Goal: Task Accomplishment & Management: Use online tool/utility

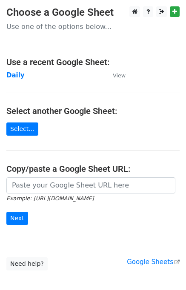
click at [15, 80] on main "Choose a Google Sheet Use one of the options below... Use a recent Google Sheet…" at bounding box center [93, 138] width 186 height 264
click at [16, 79] on strong "Daily" at bounding box center [15, 75] width 18 height 8
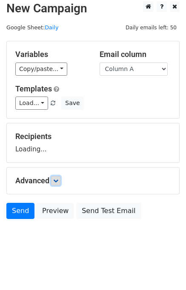
click at [56, 181] on icon at bounding box center [55, 180] width 5 height 5
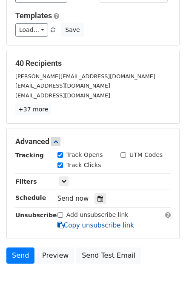
scroll to position [123, 0]
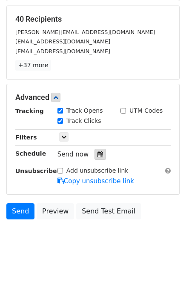
click at [97, 152] on icon at bounding box center [100, 154] width 6 height 6
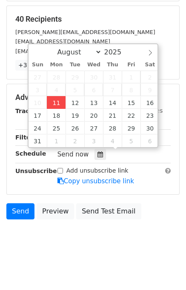
type input "2025-08-11 12:00"
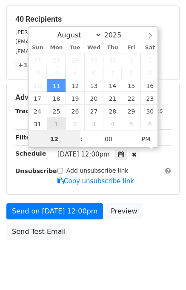
scroll to position [108, 0]
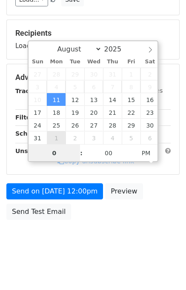
type input "01"
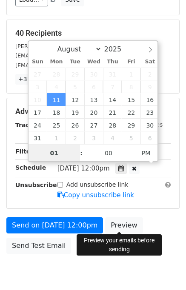
scroll to position [123, 0]
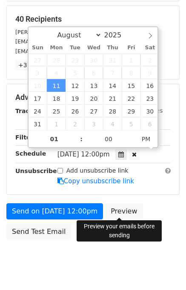
type input "2025-08-11 13:00"
click at [151, 210] on div "Send on Aug 11 at 12:00pm Preview Send Test Email" at bounding box center [93, 223] width 186 height 41
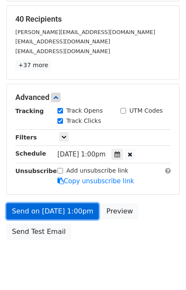
click at [46, 211] on link "Send on Aug 11 at 1:00pm" at bounding box center [52, 211] width 92 height 16
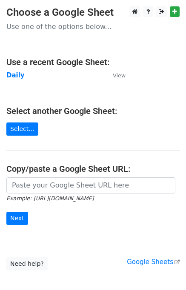
click at [13, 79] on td "Daily" at bounding box center [55, 76] width 98 height 10
click at [13, 78] on strong "Daily" at bounding box center [15, 75] width 18 height 8
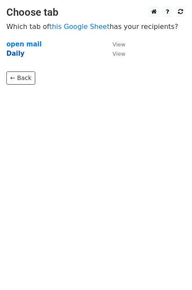
click at [16, 52] on strong "Daily" at bounding box center [15, 54] width 18 height 8
click at [15, 54] on strong "Daily" at bounding box center [15, 54] width 18 height 8
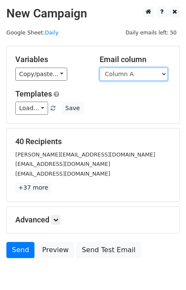
click at [138, 75] on select "Column A Column B Column C" at bounding box center [134, 74] width 68 height 13
select select "Column B"
click at [100, 68] on select "Column A Column B Column C" at bounding box center [134, 74] width 68 height 13
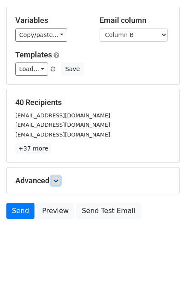
click at [58, 178] on icon at bounding box center [55, 180] width 5 height 5
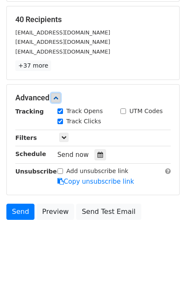
scroll to position [123, 0]
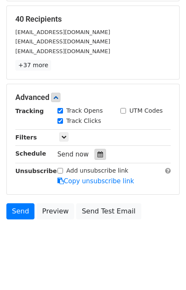
click at [97, 155] on icon at bounding box center [100, 154] width 6 height 6
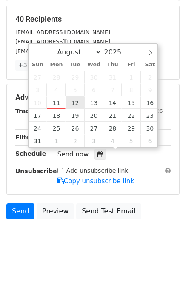
type input "2025-08-12 12:00"
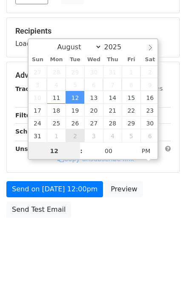
scroll to position [108, 0]
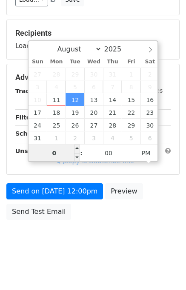
type input "02"
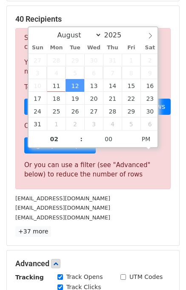
type input "2025-08-12 14:00"
click at [141, 231] on p "+37 more" at bounding box center [92, 231] width 155 height 11
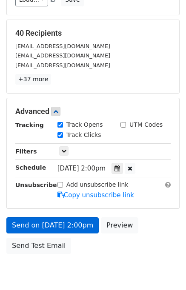
scroll to position [143, 0]
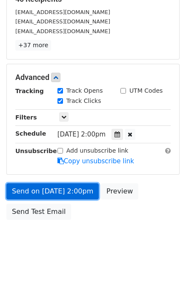
click at [32, 190] on link "Send on Aug 12 at 2:00pm" at bounding box center [52, 191] width 92 height 16
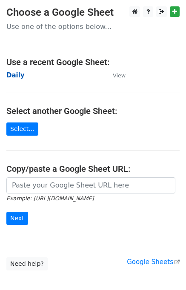
click at [13, 74] on strong "Daily" at bounding box center [15, 75] width 18 height 8
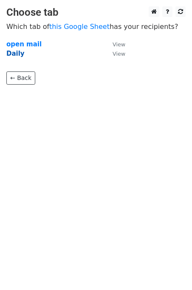
click at [19, 55] on strong "Daily" at bounding box center [15, 54] width 18 height 8
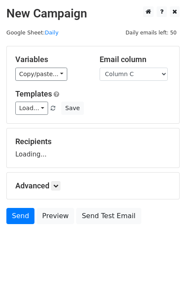
select select "Column C"
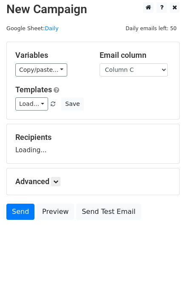
scroll to position [5, 0]
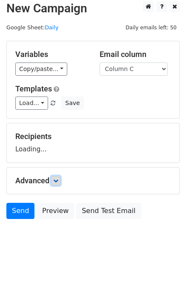
click at [55, 177] on link at bounding box center [55, 180] width 9 height 9
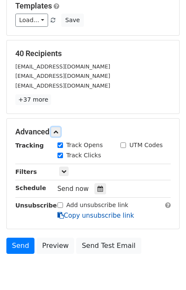
scroll to position [120, 0]
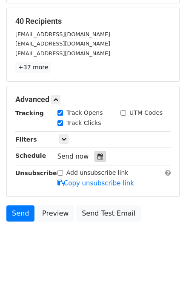
click at [97, 155] on icon at bounding box center [100, 157] width 6 height 6
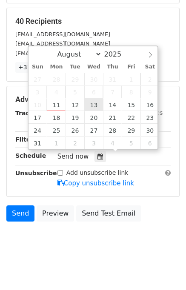
type input "2025-08-13 12:00"
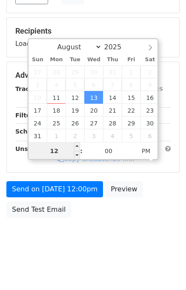
scroll to position [108, 0]
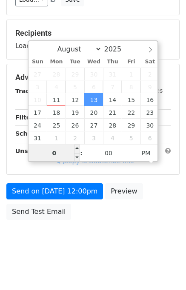
type input "03"
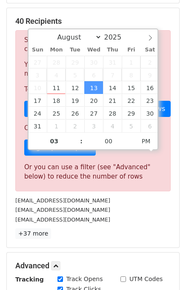
type input "2025-08-13 15:00"
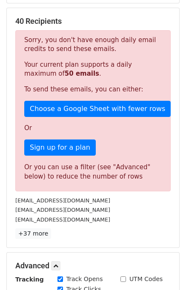
click at [153, 234] on p "+37 more" at bounding box center [92, 233] width 155 height 11
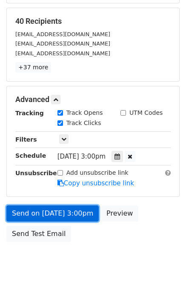
click at [72, 211] on link "Send on Aug 13 at 3:00pm" at bounding box center [52, 213] width 92 height 16
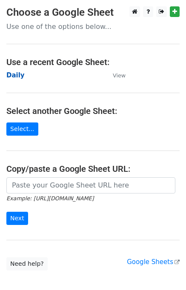
click at [16, 75] on strong "Daily" at bounding box center [15, 75] width 18 height 8
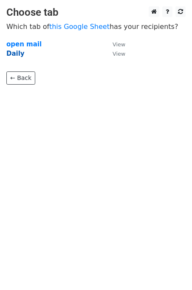
click at [14, 55] on strong "Daily" at bounding box center [15, 54] width 18 height 8
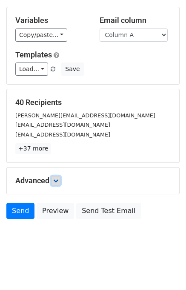
click at [58, 178] on icon at bounding box center [55, 180] width 5 height 5
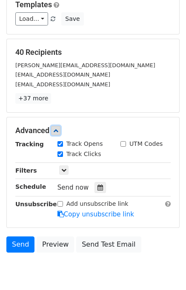
scroll to position [114, 0]
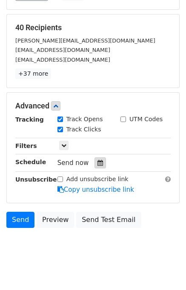
click at [97, 160] on icon at bounding box center [100, 163] width 6 height 6
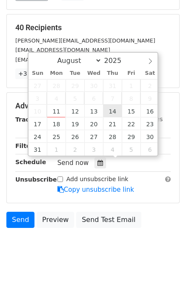
type input "2025-08-14 12:00"
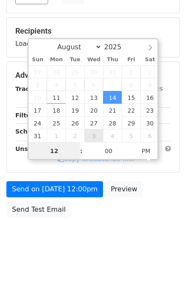
scroll to position [108, 0]
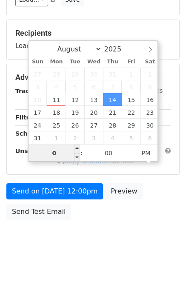
type input "04"
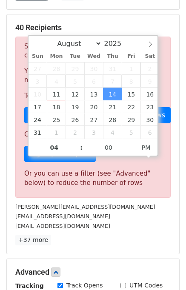
type input "2025-08-14 16:00"
click at [141, 210] on div "prateek@activatedscale.com" at bounding box center [93, 207] width 168 height 10
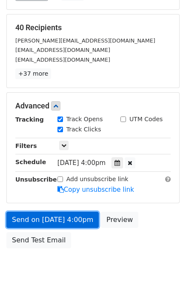
click at [43, 216] on link "Send on Aug 14 at 4:00pm" at bounding box center [52, 220] width 92 height 16
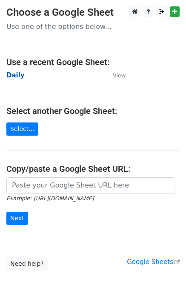
click at [19, 76] on strong "Daily" at bounding box center [15, 75] width 18 height 8
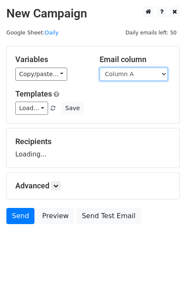
click at [123, 74] on select "Column A Column B Column C" at bounding box center [134, 74] width 68 height 13
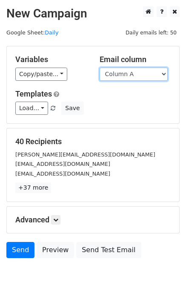
click at [126, 74] on select "Column A Column B Column C" at bounding box center [134, 74] width 68 height 13
select select "Column B"
click at [100, 68] on select "Column A Column B Column C" at bounding box center [134, 74] width 68 height 13
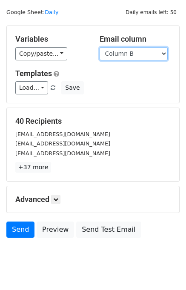
scroll to position [39, 0]
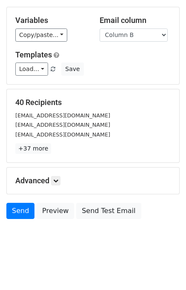
click at [57, 174] on div "Advanced Tracking Track Opens UTM Codes Track Clicks Filters Only include sprea…" at bounding box center [93, 181] width 172 height 26
click at [54, 177] on link at bounding box center [55, 180] width 9 height 9
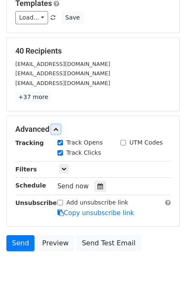
scroll to position [123, 0]
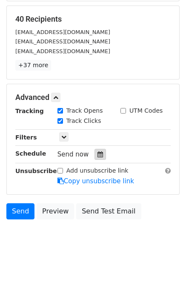
click at [97, 151] on icon at bounding box center [100, 154] width 6 height 6
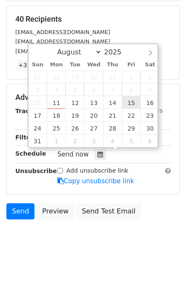
type input "2025-08-15 12:00"
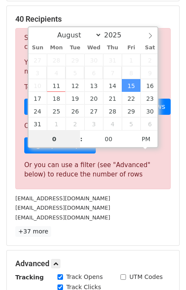
type input "05"
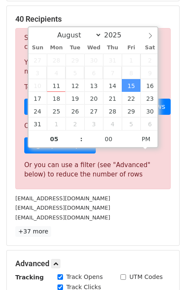
type input "2025-08-15 17:00"
click at [117, 218] on div "contact@ottpremiumtv.fr" at bounding box center [93, 218] width 168 height 10
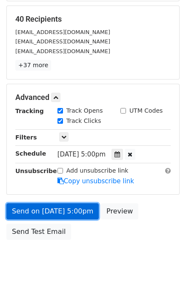
click at [51, 207] on link "Send on Aug 15 at 5:00pm" at bounding box center [52, 211] width 92 height 16
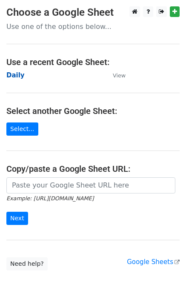
click at [15, 78] on strong "Daily" at bounding box center [15, 75] width 18 height 8
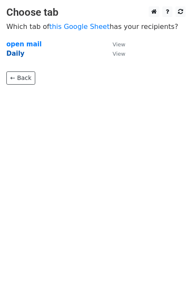
click at [14, 54] on strong "Daily" at bounding box center [15, 54] width 18 height 8
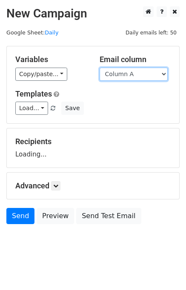
click at [125, 78] on select "Column A Column B Column C" at bounding box center [134, 74] width 68 height 13
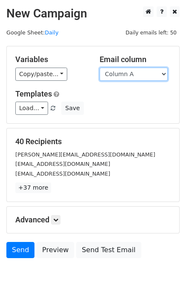
click at [130, 77] on select "Column A Column B Column C" at bounding box center [134, 74] width 68 height 13
select select "Column C"
click at [100, 68] on select "Column A Column B Column C" at bounding box center [134, 74] width 68 height 13
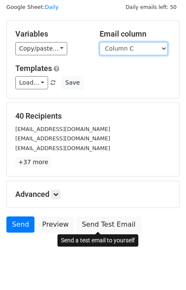
scroll to position [39, 0]
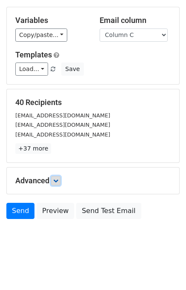
click at [56, 180] on icon at bounding box center [55, 180] width 5 height 5
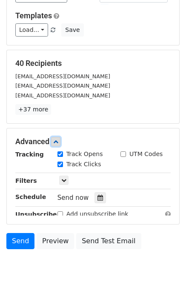
scroll to position [118, 0]
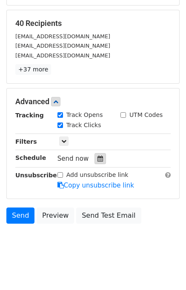
click at [97, 156] on icon at bounding box center [100, 159] width 6 height 6
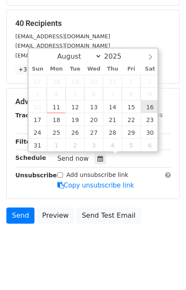
type input "[DATE] 12:00"
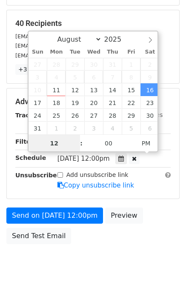
scroll to position [108, 0]
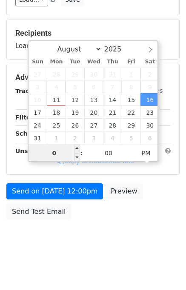
type input "06"
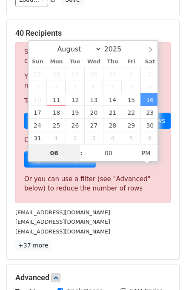
scroll to position [118, 0]
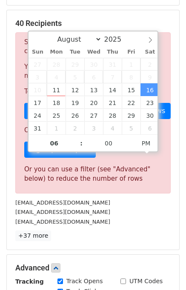
type input "[DATE] 18:00"
click at [151, 227] on div "40 Recipients Sorry, you don't have enough daily email credits to send these em…" at bounding box center [92, 130] width 155 height 223
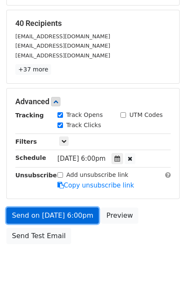
click at [70, 212] on link "Send on [DATE] 6:00pm" at bounding box center [52, 216] width 92 height 16
